Goal: Task Accomplishment & Management: Use online tool/utility

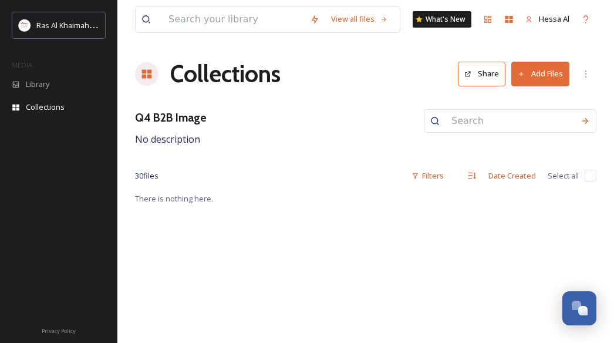
click at [529, 69] on button "Add Files" at bounding box center [540, 74] width 58 height 24
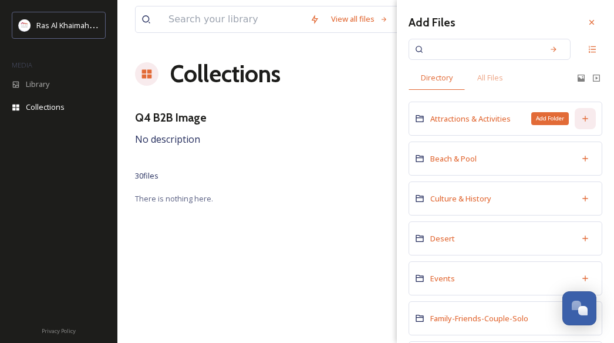
click at [580, 117] on icon at bounding box center [584, 118] width 9 height 9
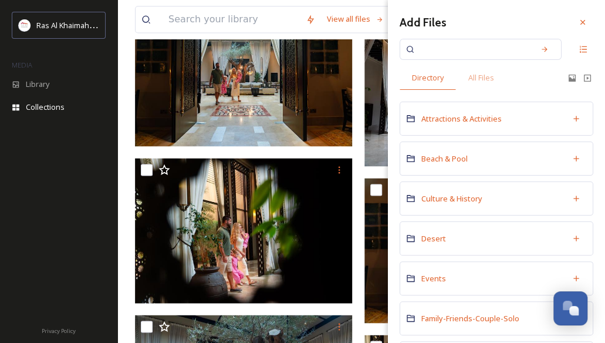
scroll to position [650, 0]
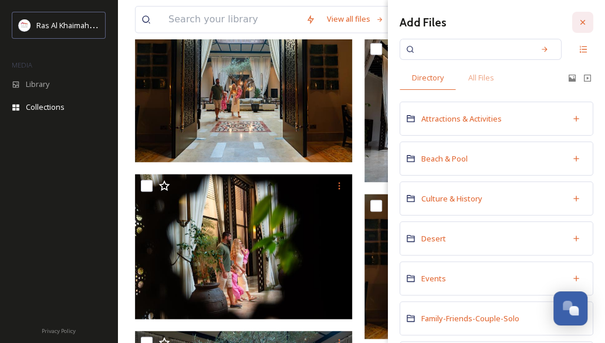
click at [578, 23] on icon at bounding box center [582, 22] width 9 height 9
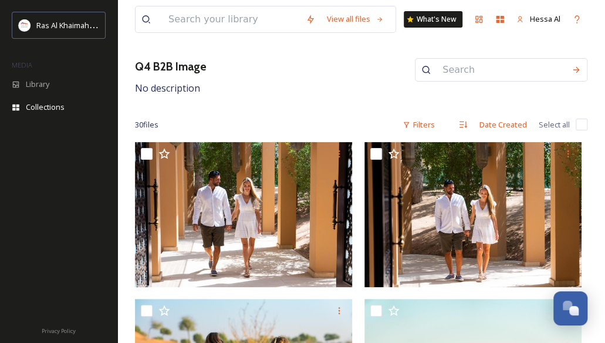
scroll to position [0, 0]
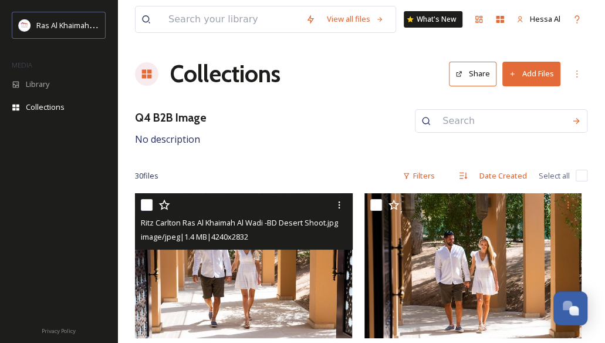
click at [149, 210] on input "checkbox" at bounding box center [147, 205] width 12 height 12
checkbox input "true"
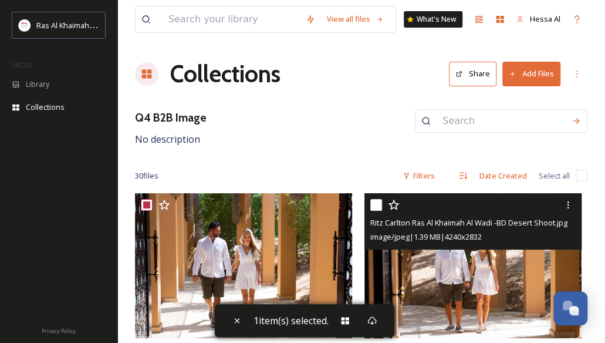
click at [390, 200] on icon at bounding box center [394, 205] width 12 height 12
click at [376, 205] on input "checkbox" at bounding box center [376, 205] width 12 height 12
checkbox input "true"
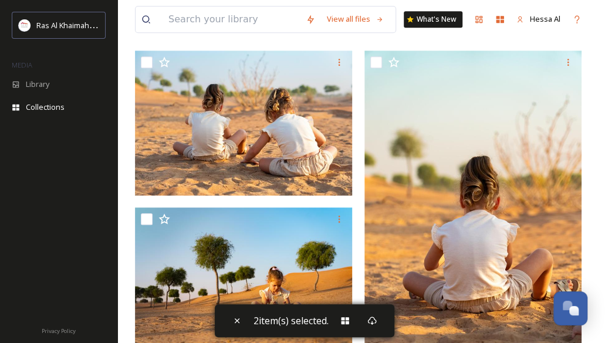
scroll to position [301, 0]
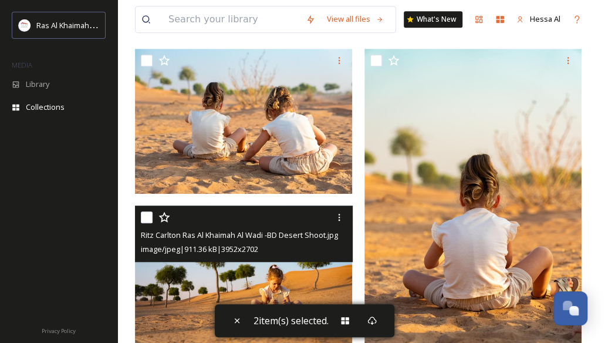
click at [150, 218] on input "checkbox" at bounding box center [147, 217] width 12 height 12
checkbox input "true"
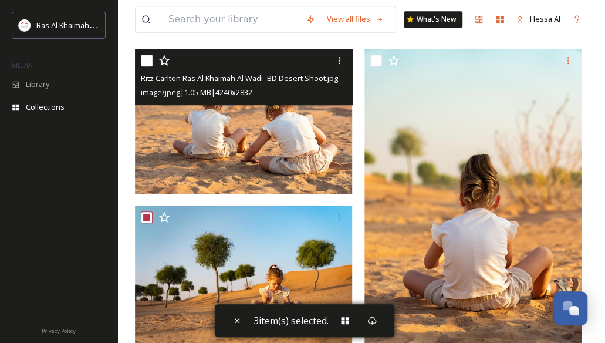
click at [136, 62] on div "Ritz Carlton Ras Al Khaimah Al Wadi -BD Desert Shoot.jpg image/jpeg | 1.05 MB |…" at bounding box center [244, 77] width 218 height 56
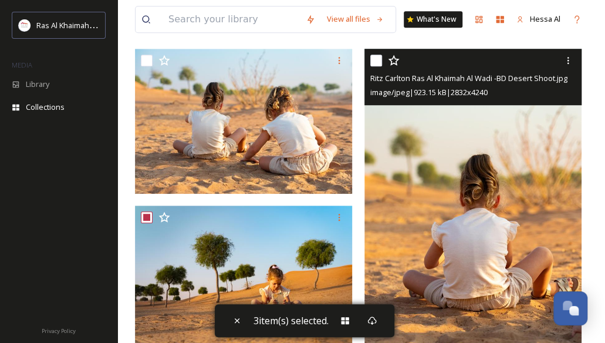
click at [379, 56] on input "checkbox" at bounding box center [376, 61] width 12 height 12
checkbox input "true"
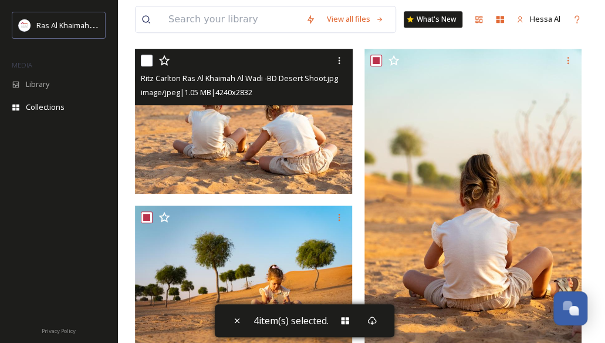
click at [147, 56] on input "checkbox" at bounding box center [147, 61] width 12 height 12
checkbox input "true"
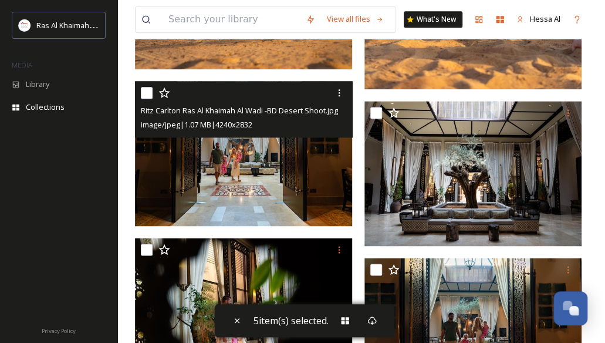
scroll to position [586, 0]
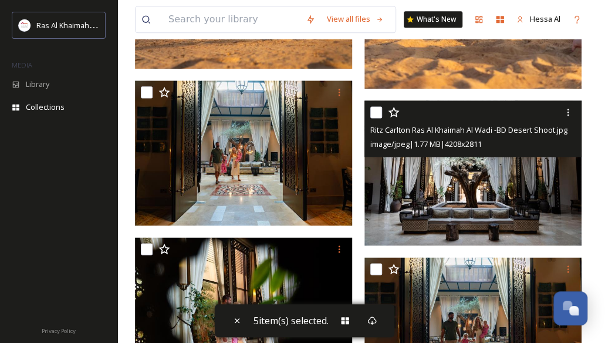
click at [374, 114] on input "checkbox" at bounding box center [376, 112] width 12 height 12
checkbox input "true"
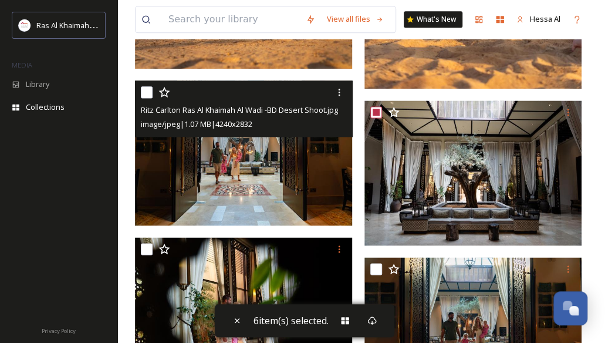
click at [148, 93] on input "checkbox" at bounding box center [147, 92] width 12 height 12
checkbox input "true"
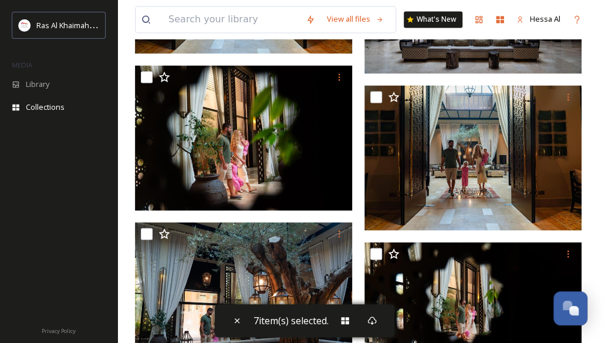
scroll to position [785, 0]
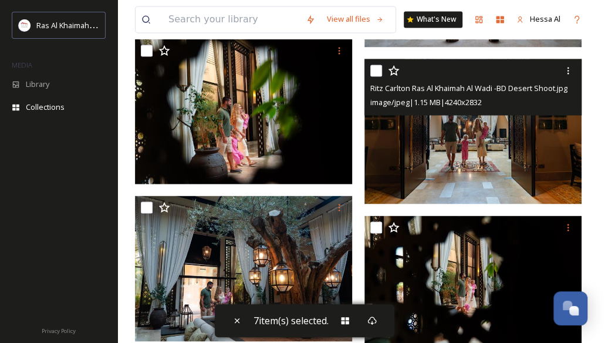
click at [374, 72] on input "checkbox" at bounding box center [376, 71] width 12 height 12
checkbox input "true"
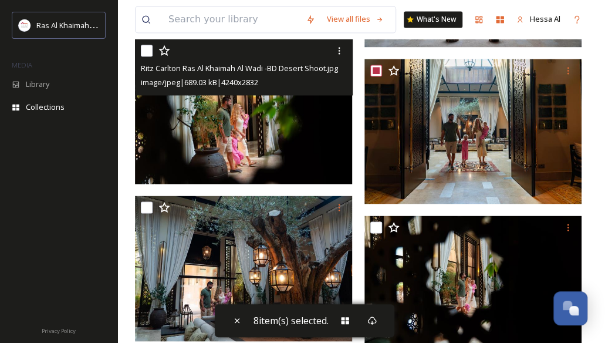
click at [142, 52] on input "checkbox" at bounding box center [147, 51] width 12 height 12
checkbox input "true"
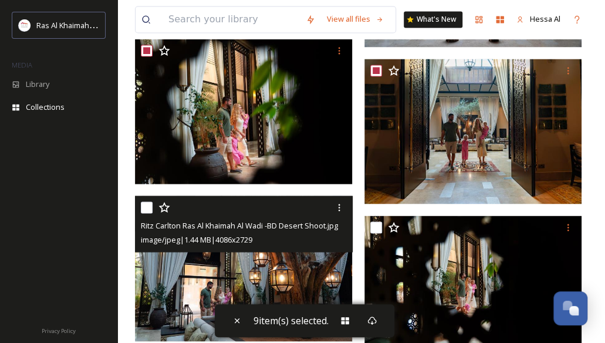
click at [152, 207] on input "checkbox" at bounding box center [147, 207] width 12 height 12
checkbox input "true"
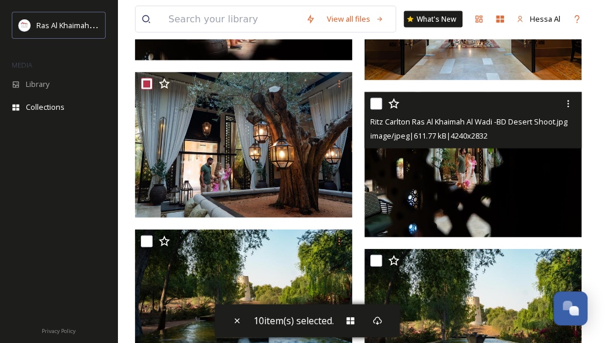
scroll to position [941, 0]
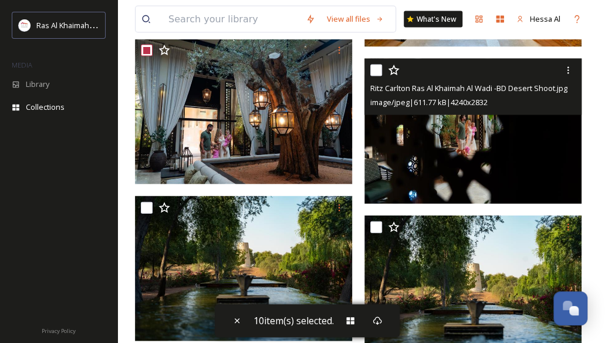
click at [379, 62] on div at bounding box center [474, 70] width 209 height 21
click at [373, 76] on div at bounding box center [474, 70] width 209 height 21
click at [376, 65] on input "checkbox" at bounding box center [376, 71] width 12 height 12
checkbox input "true"
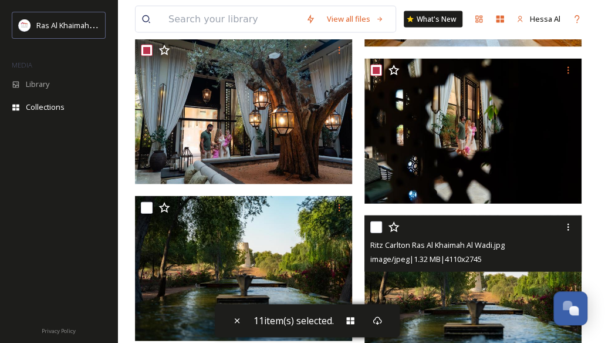
click at [372, 227] on input "checkbox" at bounding box center [376, 227] width 12 height 12
checkbox input "true"
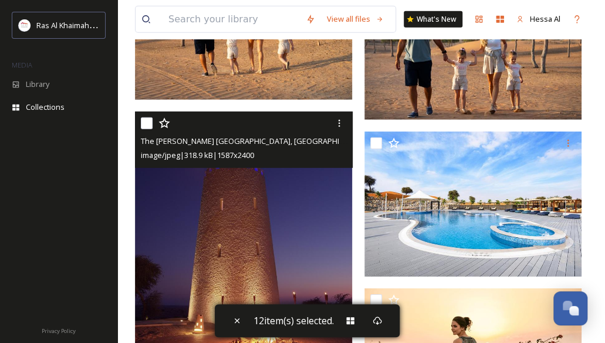
scroll to position [1340, 0]
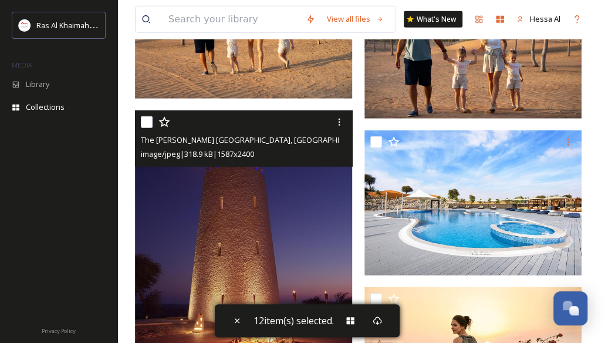
click at [146, 114] on div at bounding box center [245, 122] width 209 height 21
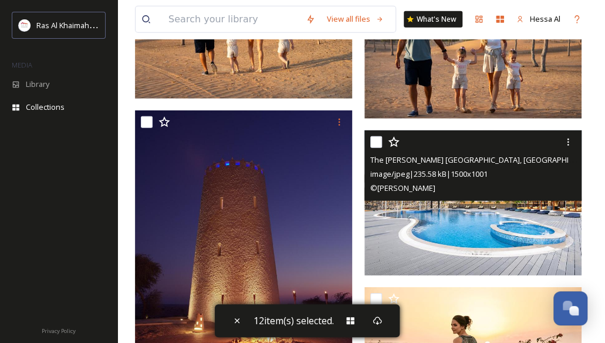
click at [374, 140] on input "checkbox" at bounding box center [376, 142] width 12 height 12
checkbox input "true"
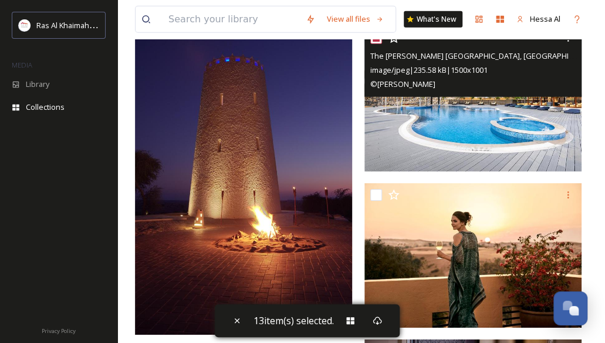
scroll to position [1445, 0]
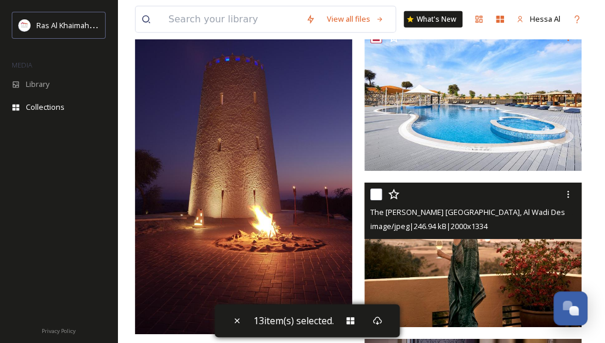
click at [369, 190] on div "The Ritz-Carlton Ras Al Khaimah, Al Wadi Desert Moon Bar drinks.jpg image/jpeg …" at bounding box center [473, 211] width 218 height 56
click at [373, 195] on input "checkbox" at bounding box center [376, 194] width 12 height 12
checkbox input "false"
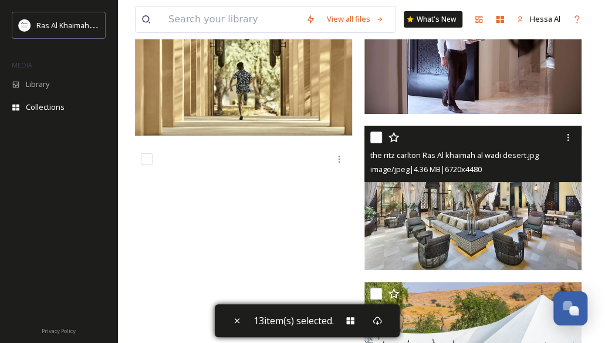
scroll to position [1805, 0]
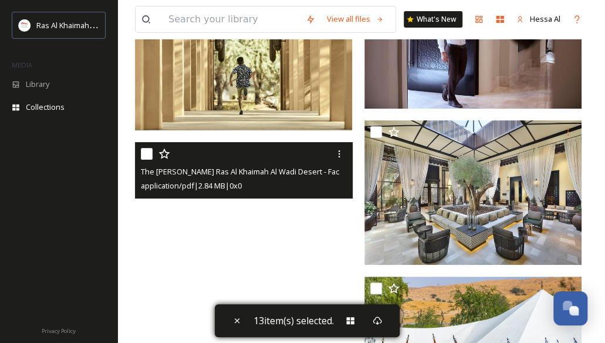
click at [146, 158] on input "checkbox" at bounding box center [147, 154] width 12 height 12
checkbox input "true"
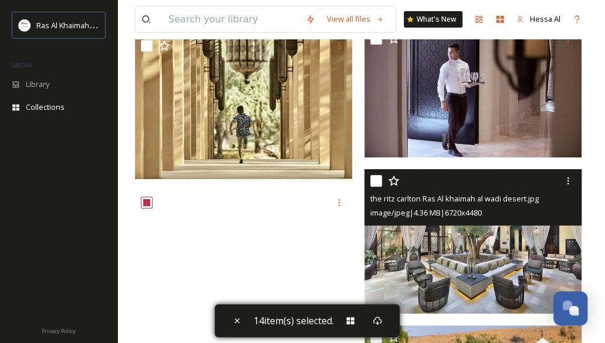
scroll to position [1757, 0]
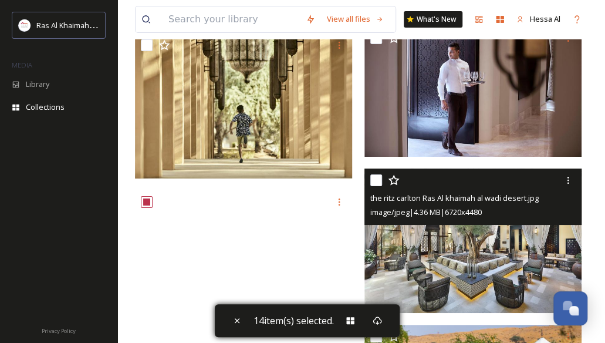
click at [374, 179] on input "checkbox" at bounding box center [376, 180] width 12 height 12
checkbox input "true"
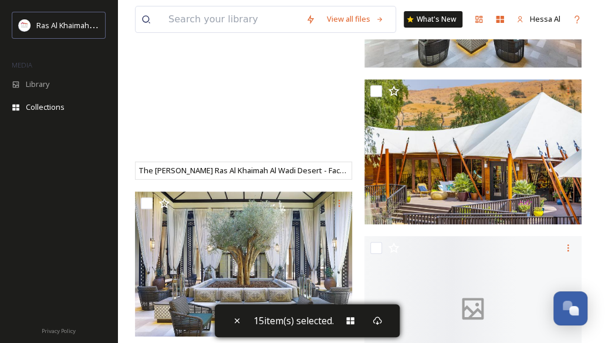
scroll to position [2008, 0]
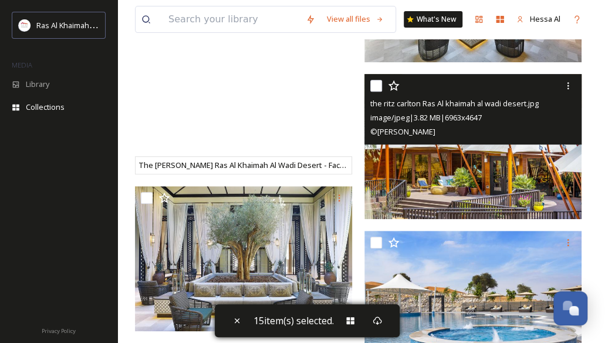
click at [378, 90] on input "checkbox" at bounding box center [376, 86] width 12 height 12
checkbox input "true"
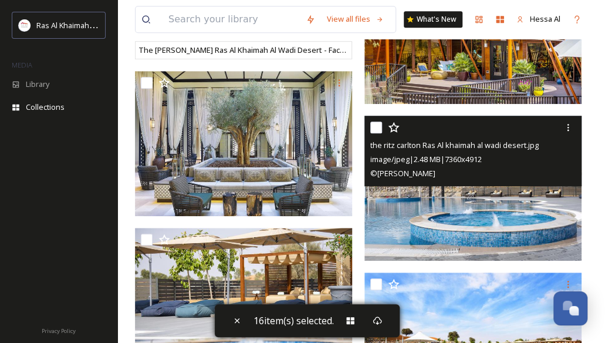
scroll to position [2127, 0]
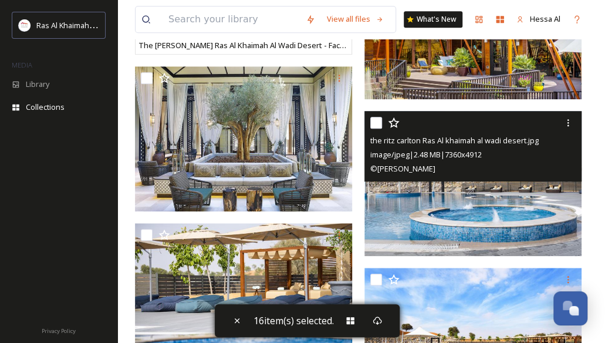
click at [373, 121] on input "checkbox" at bounding box center [376, 123] width 12 height 12
checkbox input "true"
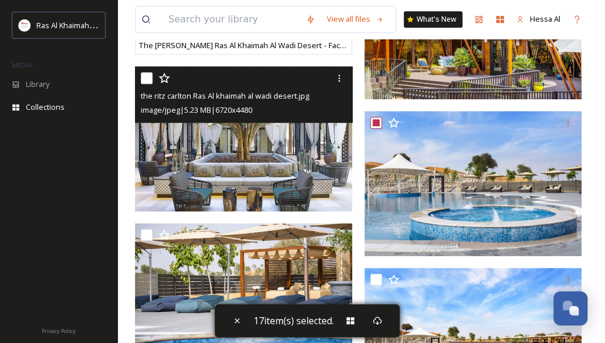
click at [147, 79] on input "checkbox" at bounding box center [147, 78] width 12 height 12
checkbox input "true"
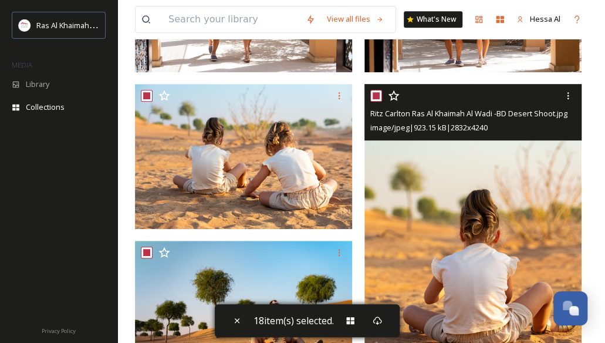
scroll to position [0, 0]
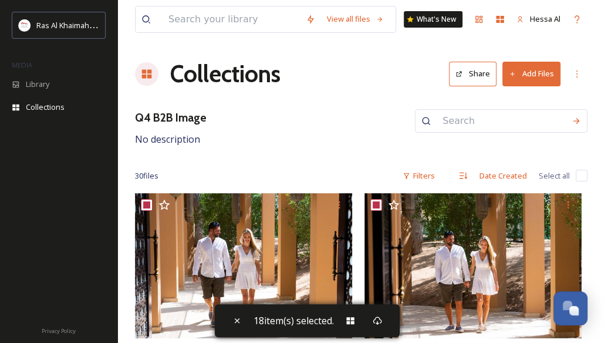
click at [547, 175] on span "Select all" at bounding box center [554, 175] width 31 height 11
click at [579, 174] on input "checkbox" at bounding box center [582, 176] width 12 height 12
checkbox input "true"
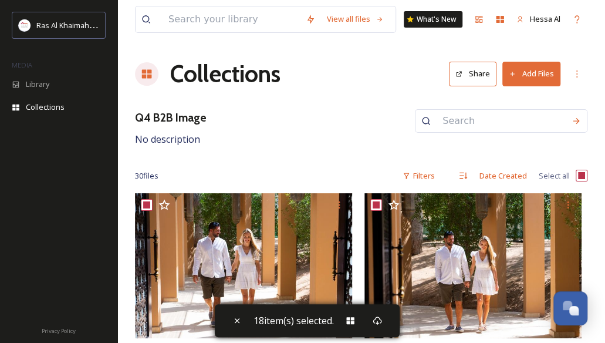
checkbox input "true"
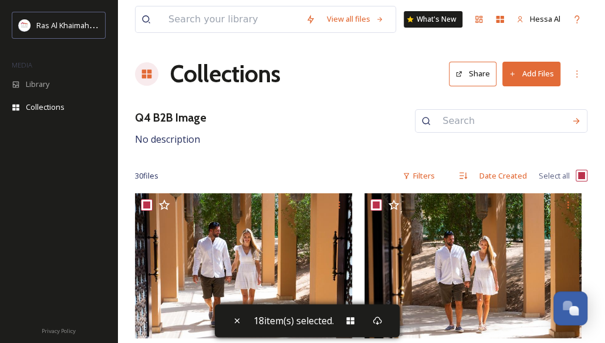
checkbox input "true"
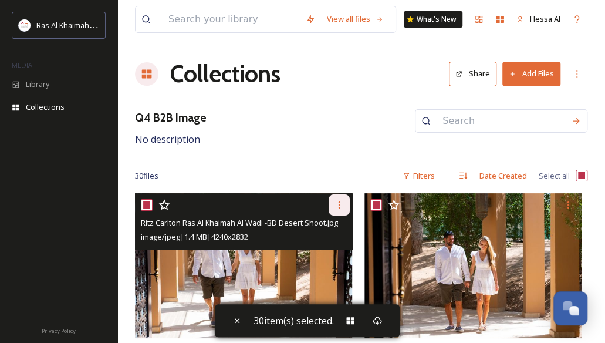
click at [340, 200] on icon at bounding box center [339, 204] width 9 height 9
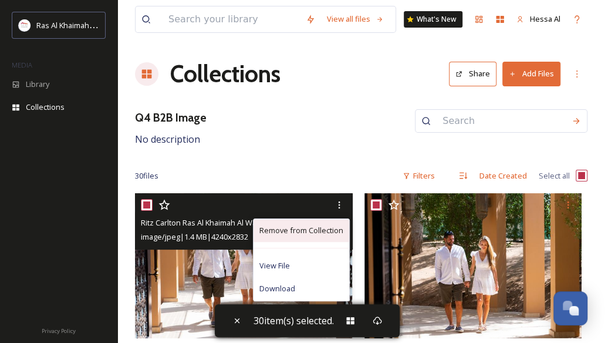
click at [319, 231] on span "Remove from Collection" at bounding box center [301, 230] width 84 height 11
click at [300, 228] on span "Remove from Collection" at bounding box center [301, 230] width 84 height 11
click at [299, 230] on span "Remove from Collection" at bounding box center [301, 230] width 84 height 11
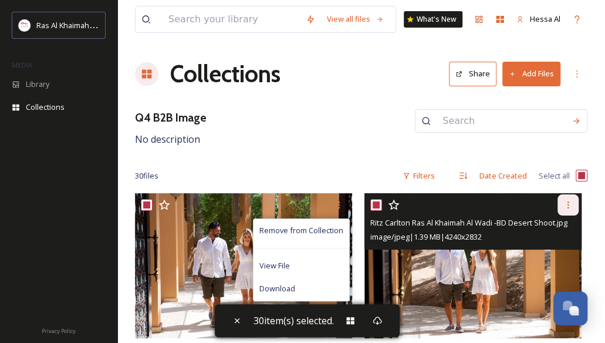
click at [570, 203] on icon at bounding box center [567, 204] width 9 height 9
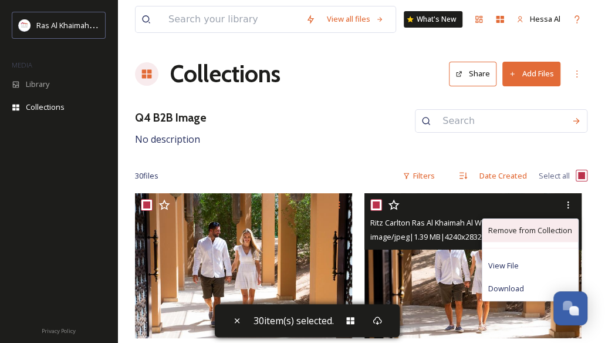
click at [540, 233] on span "Remove from Collection" at bounding box center [530, 230] width 84 height 11
click at [540, 232] on span "Remove from Collection" at bounding box center [530, 230] width 84 height 11
drag, startPoint x: 540, startPoint y: 232, endPoint x: 522, endPoint y: 234, distance: 18.9
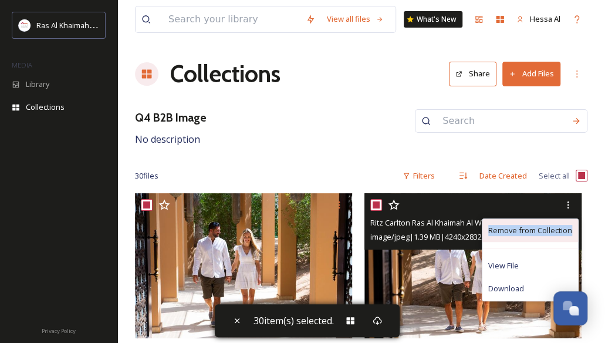
click at [522, 234] on span "Remove from Collection" at bounding box center [530, 230] width 84 height 11
drag, startPoint x: 522, startPoint y: 234, endPoint x: 512, endPoint y: 229, distance: 11.0
click at [512, 229] on span "Remove from Collection" at bounding box center [530, 230] width 84 height 11
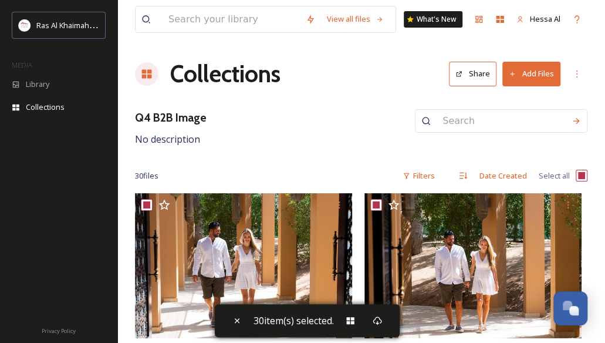
click at [374, 170] on div "30 file s Filters Date Created Select all" at bounding box center [361, 175] width 452 height 23
click at [361, 174] on div "30 file s Filters Date Created Select all" at bounding box center [361, 175] width 452 height 23
click at [575, 176] on div "30 file s Filters Date Created Select all" at bounding box center [361, 175] width 452 height 23
click at [584, 175] on input "checkbox" at bounding box center [582, 176] width 12 height 12
checkbox input "false"
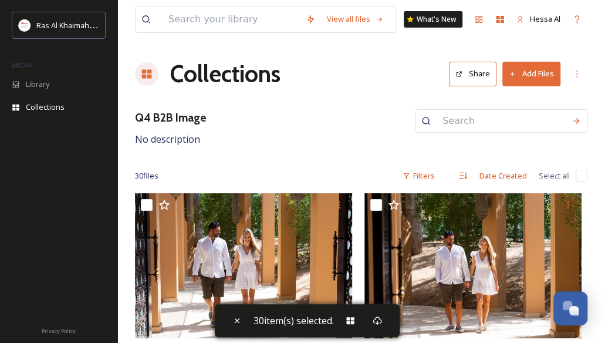
checkbox input "false"
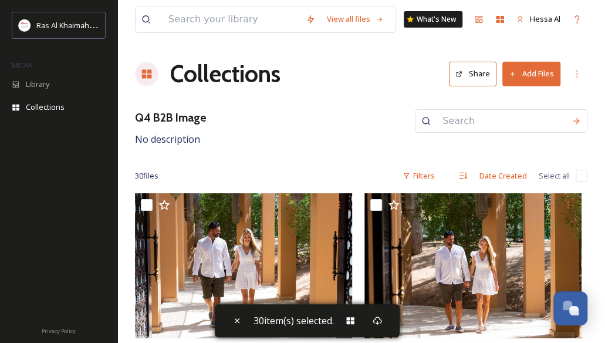
checkbox input "false"
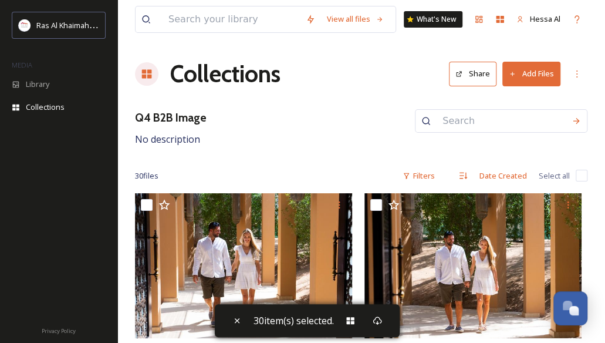
checkbox input "false"
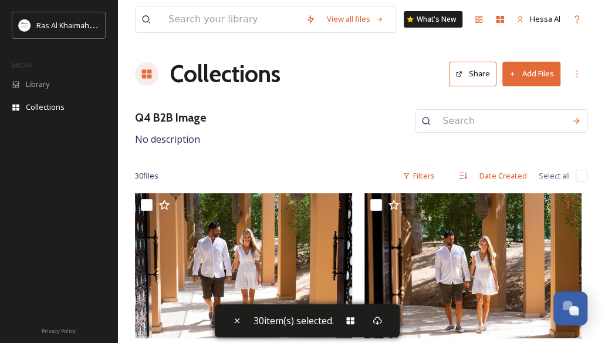
checkbox input "false"
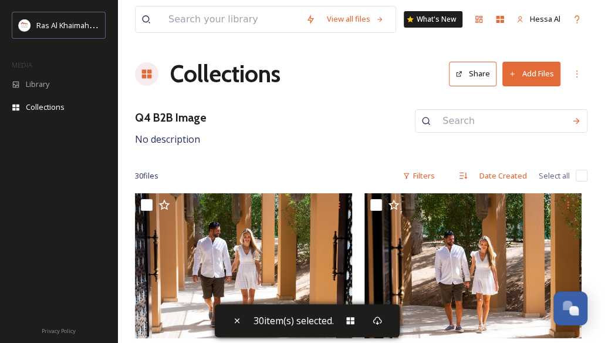
checkbox input "false"
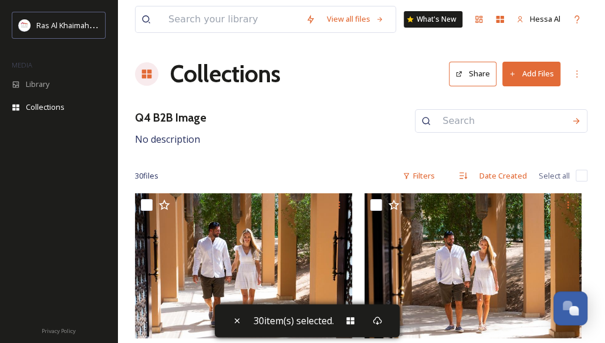
checkbox input "false"
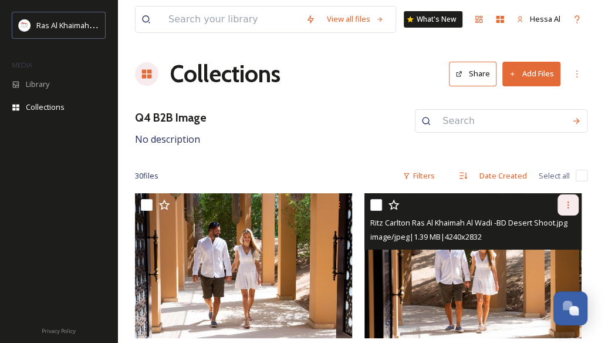
click at [572, 208] on icon at bounding box center [567, 204] width 9 height 9
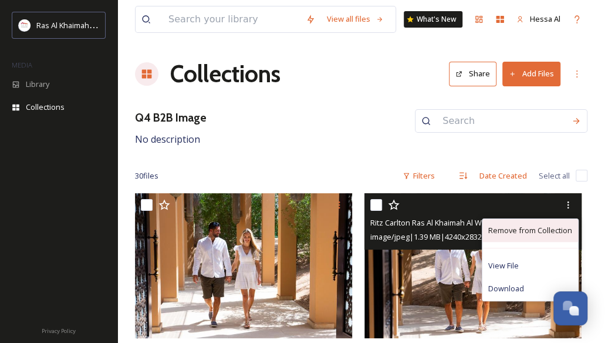
click at [538, 233] on span "Remove from Collection" at bounding box center [530, 230] width 84 height 11
click at [528, 231] on span "Remove from Collection" at bounding box center [530, 230] width 84 height 11
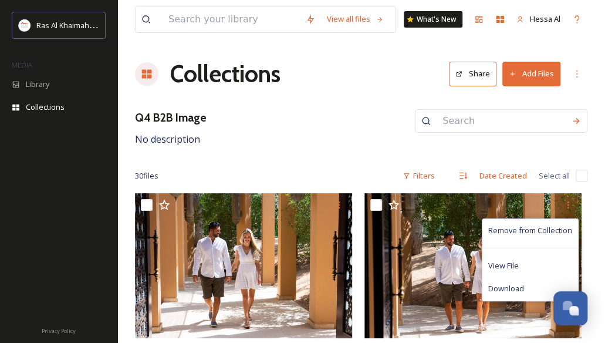
click at [290, 112] on div "Q4 B2B Image No description" at bounding box center [361, 128] width 452 height 38
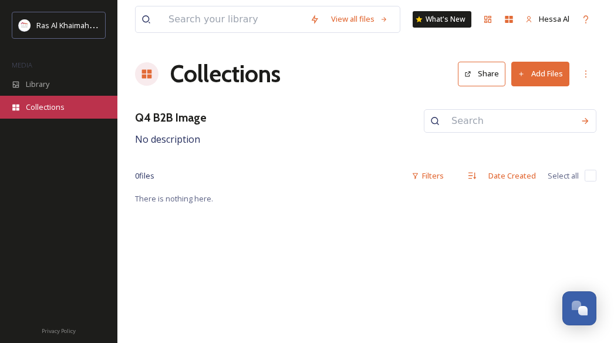
click at [72, 105] on div "Collections" at bounding box center [58, 107] width 117 height 23
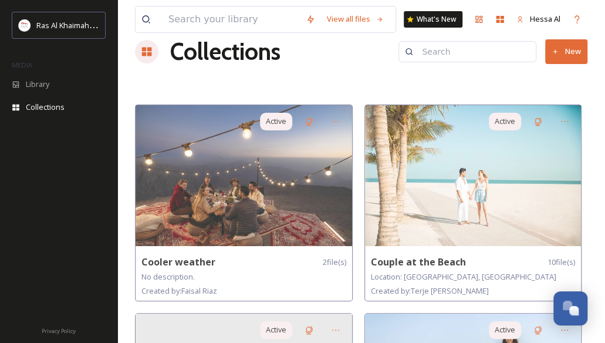
scroll to position [21, 0]
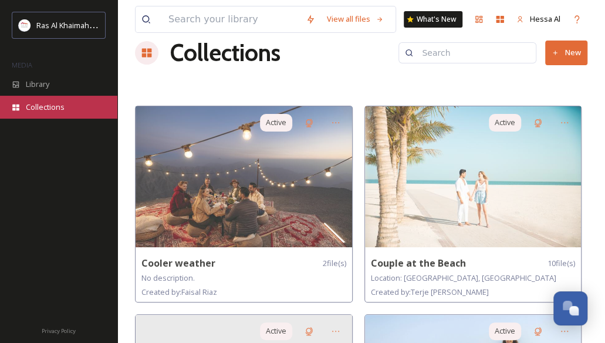
click at [60, 108] on span "Collections" at bounding box center [45, 107] width 39 height 11
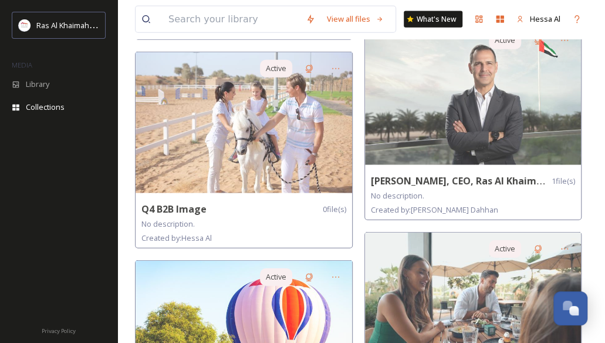
scroll to position [1116, 0]
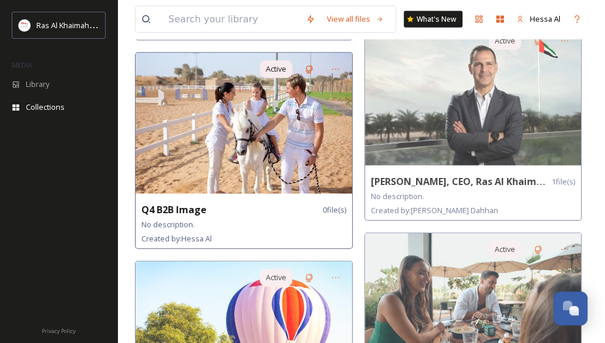
click at [236, 160] on img at bounding box center [244, 123] width 217 height 141
